Goal: Task Accomplishment & Management: Manage account settings

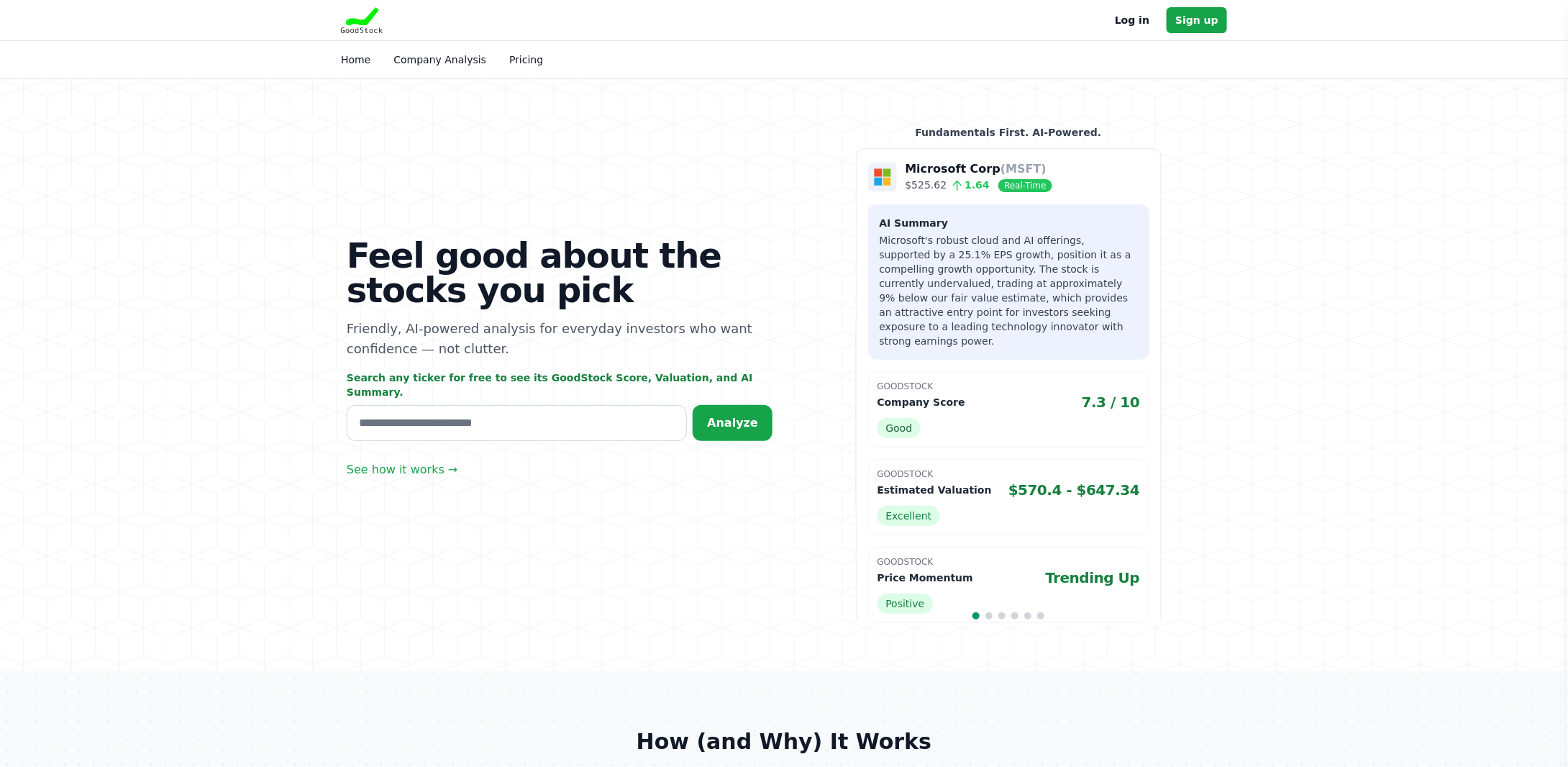
click at [1137, 23] on link "Log in" at bounding box center [1132, 20] width 35 height 17
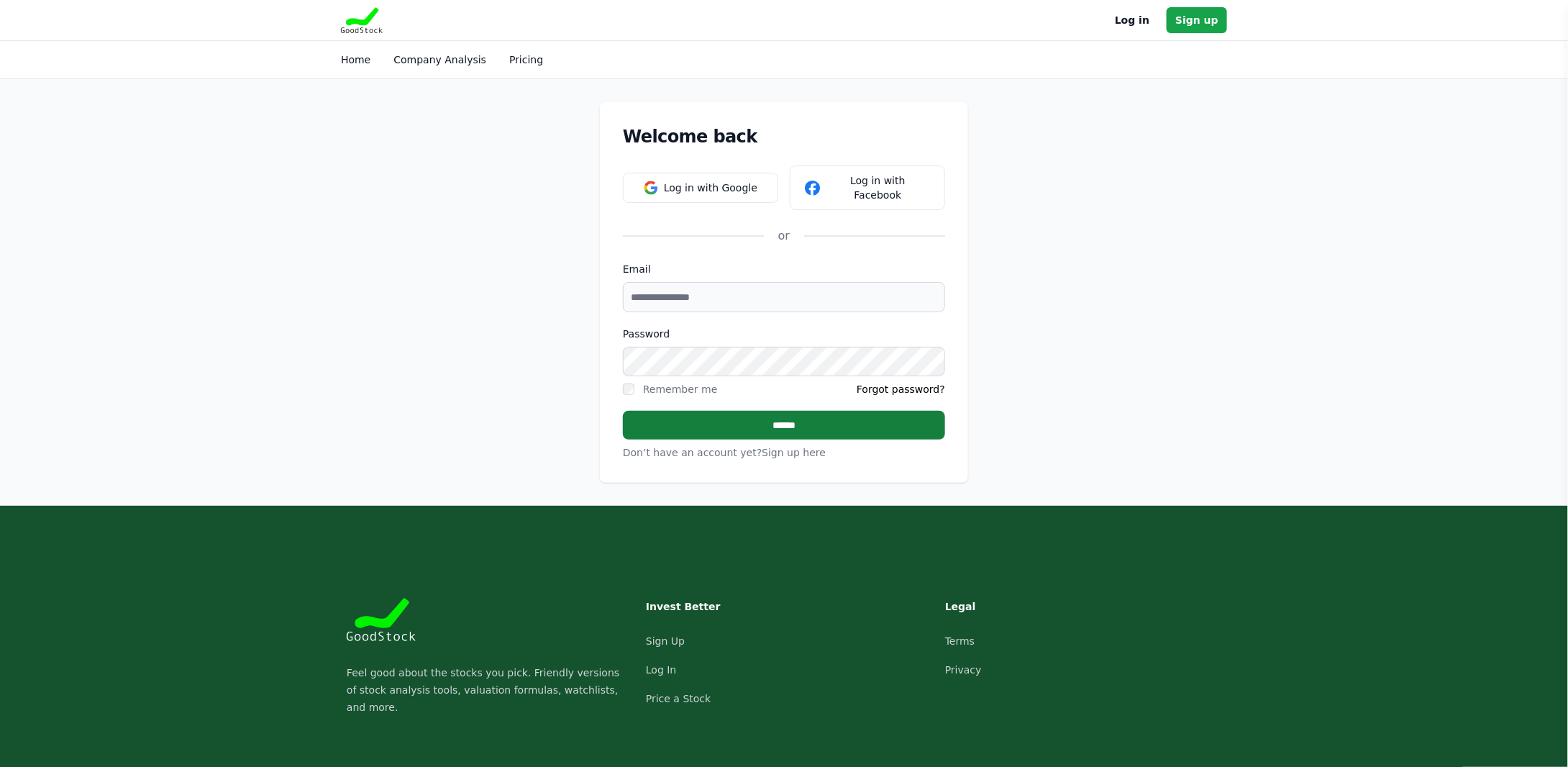
type input "**********"
click at [845, 411] on input "******" at bounding box center [784, 425] width 322 height 29
